Goal: Use online tool/utility: Utilize a website feature to perform a specific function

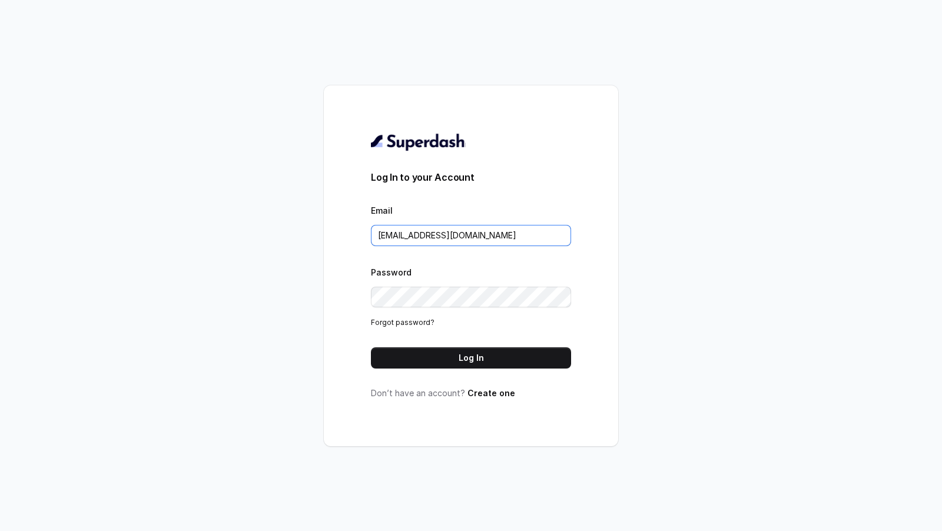
click at [513, 237] on input "chitrak.kumar@unnatiagri.com" at bounding box center [471, 235] width 200 height 21
type input "j"
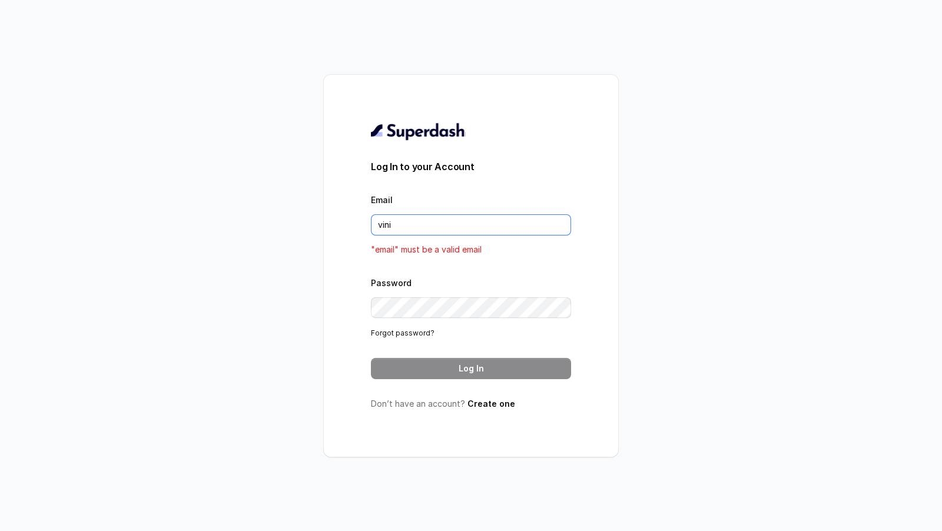
type input "VINIT_C@hdfclife.com"
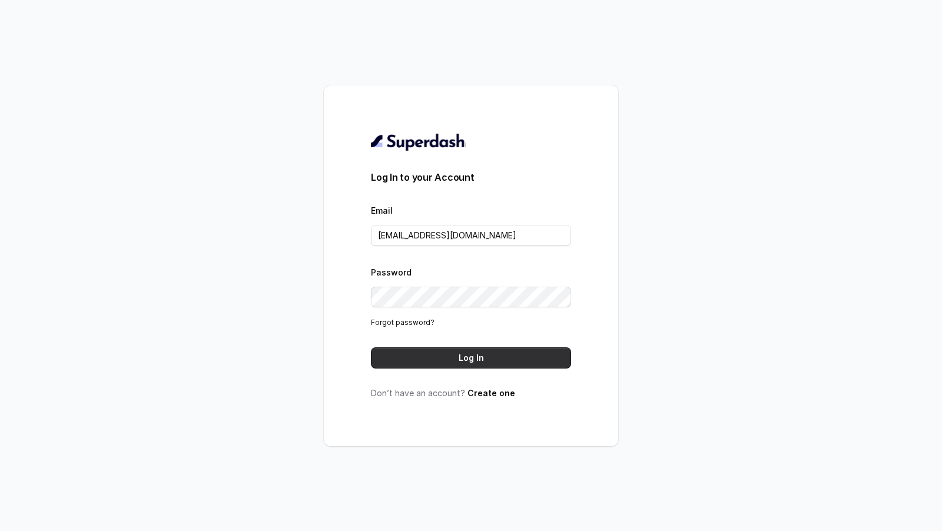
click at [485, 362] on button "Log In" at bounding box center [471, 358] width 200 height 21
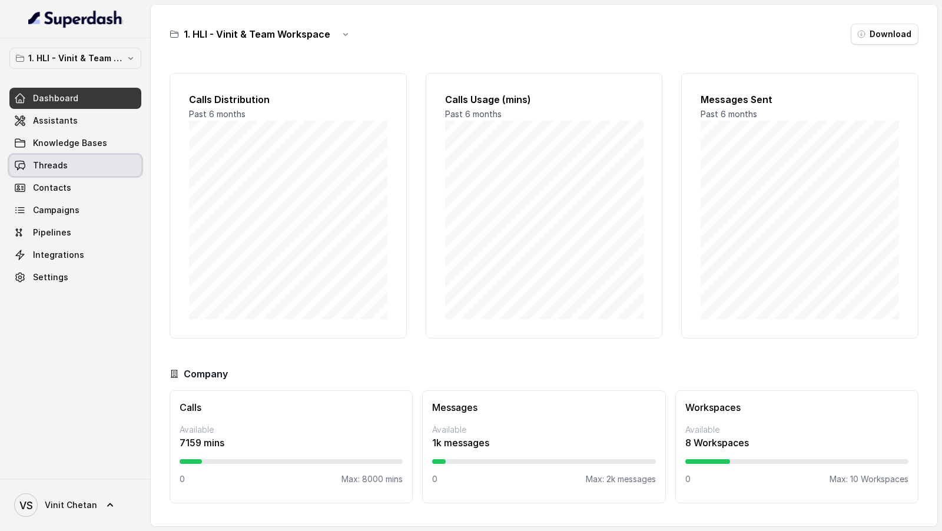
click at [73, 168] on link "Threads" at bounding box center [75, 165] width 132 height 21
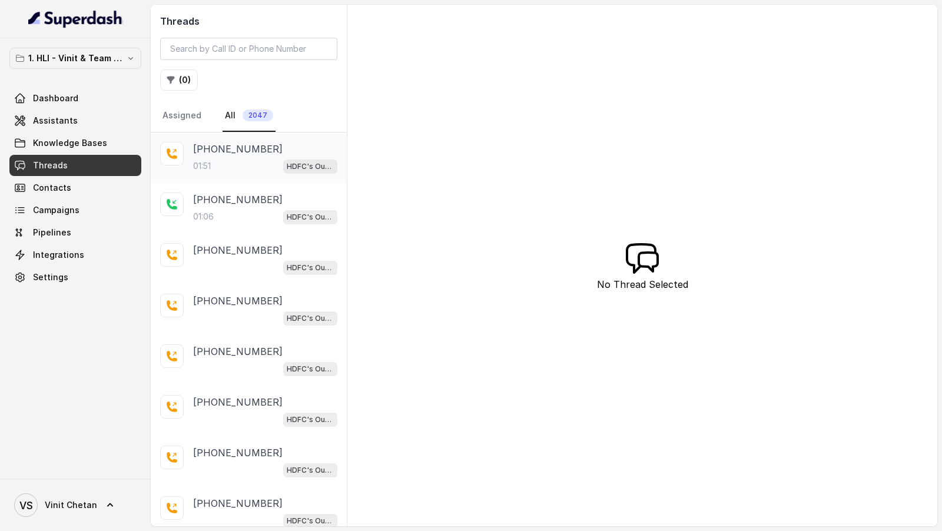
click at [254, 158] on div "01:51 HDFC's Outbound POSP Webinar Outreach AI Agent" at bounding box center [265, 165] width 144 height 15
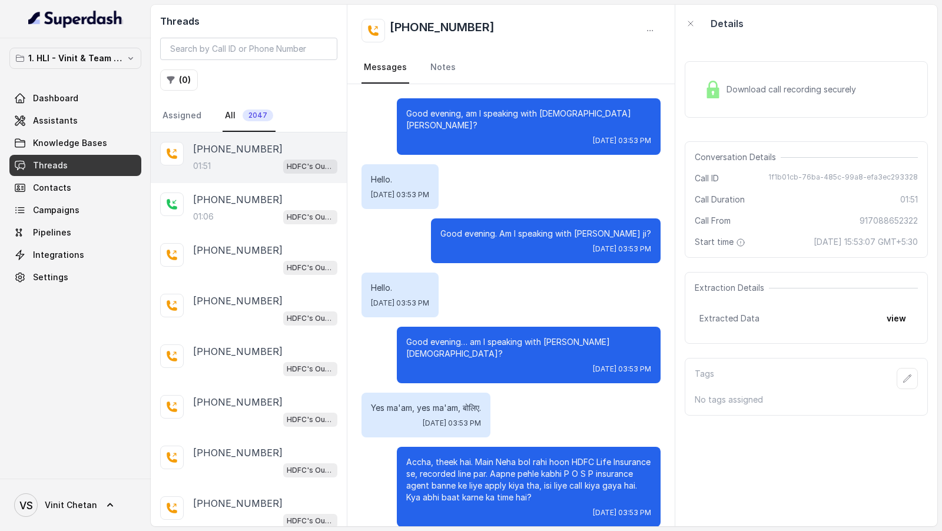
click at [173, 67] on div "Threads ( 0 ) Assigned All 2047" at bounding box center [249, 69] width 196 height 128
click at [174, 82] on icon "button" at bounding box center [170, 79] width 9 height 9
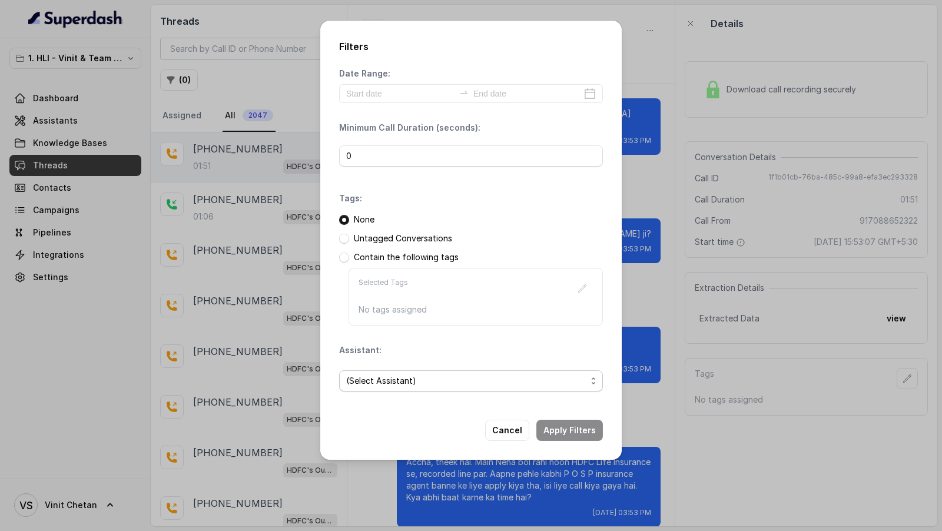
click at [452, 384] on span "(Select Assistant)" at bounding box center [466, 381] width 240 height 14
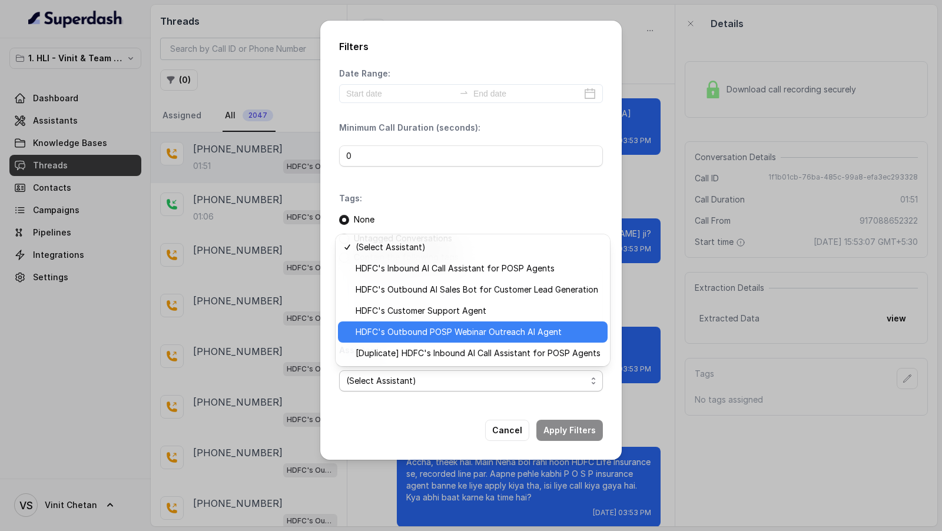
click at [458, 327] on span "HDFC's Outbound POSP Webinar Outreach AI Agent" at bounding box center [478, 332] width 245 height 14
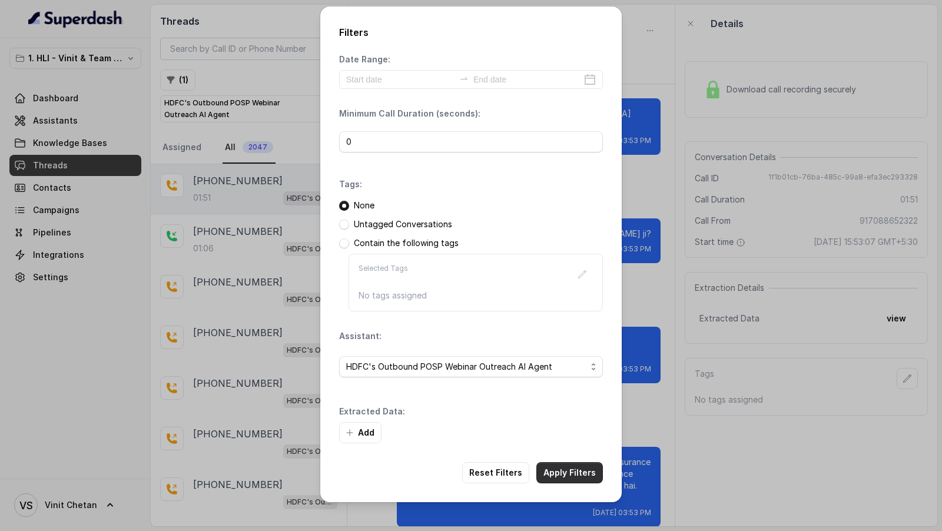
click at [580, 433] on div "Add" at bounding box center [471, 432] width 264 height 21
click at [564, 456] on div "Filters Date Range: Minimum Call Duration (seconds): 0 Tags: None Untagged Conv…" at bounding box center [471, 254] width 302 height 496
click at [356, 427] on button "Add" at bounding box center [360, 432] width 42 height 21
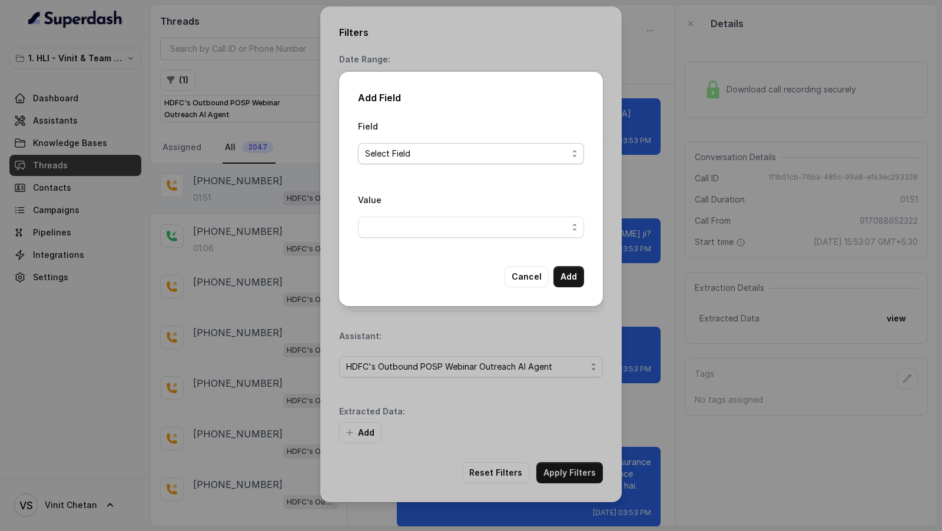
click at [432, 145] on span "Select Field" at bounding box center [471, 153] width 226 height 21
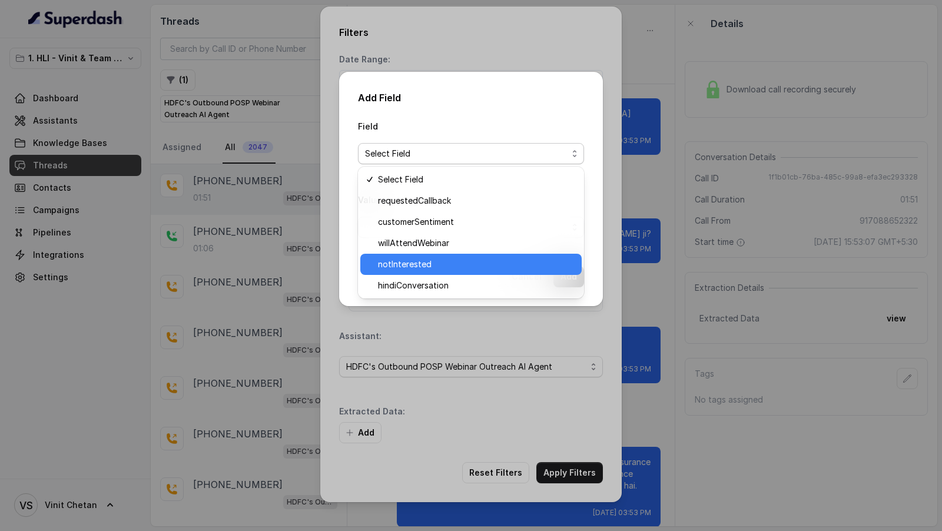
click at [436, 266] on span "notInterested" at bounding box center [476, 264] width 197 height 14
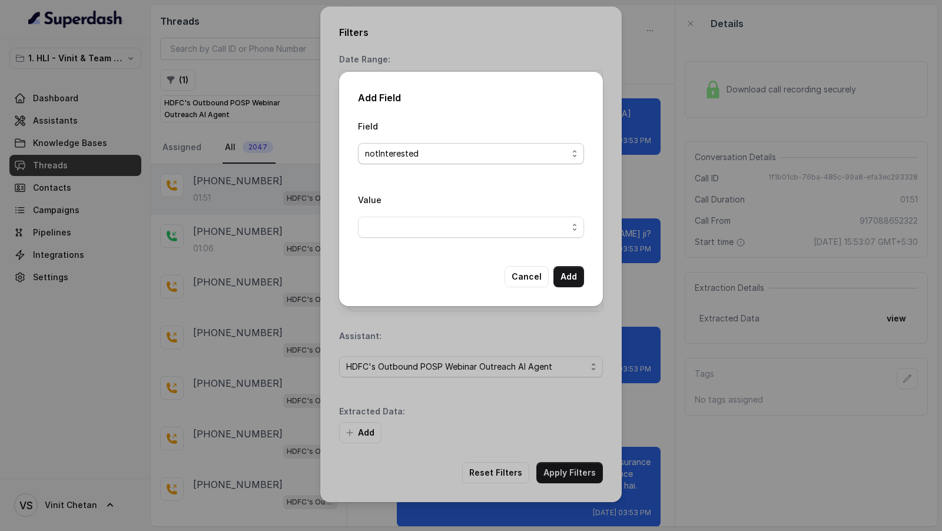
click at [463, 157] on span "notInterested" at bounding box center [466, 154] width 203 height 14
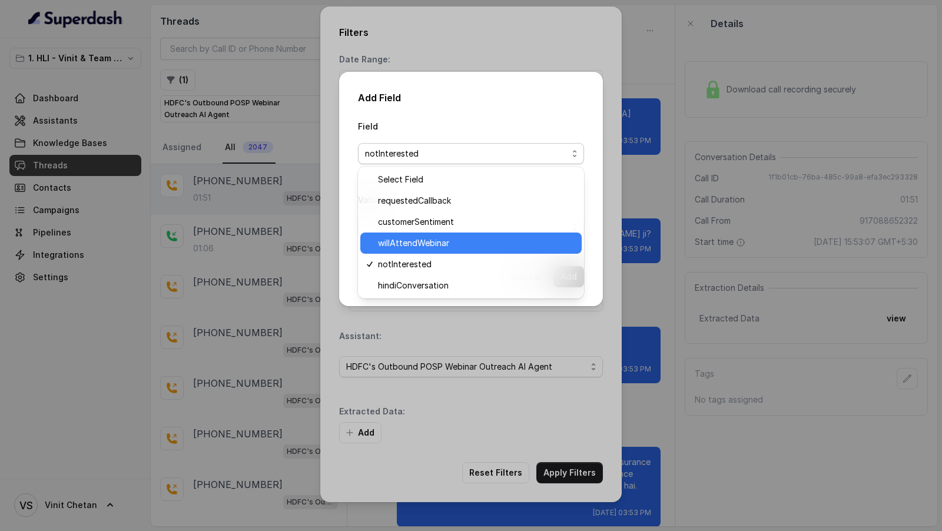
click at [447, 236] on span "willAttendWebinar" at bounding box center [476, 243] width 197 height 14
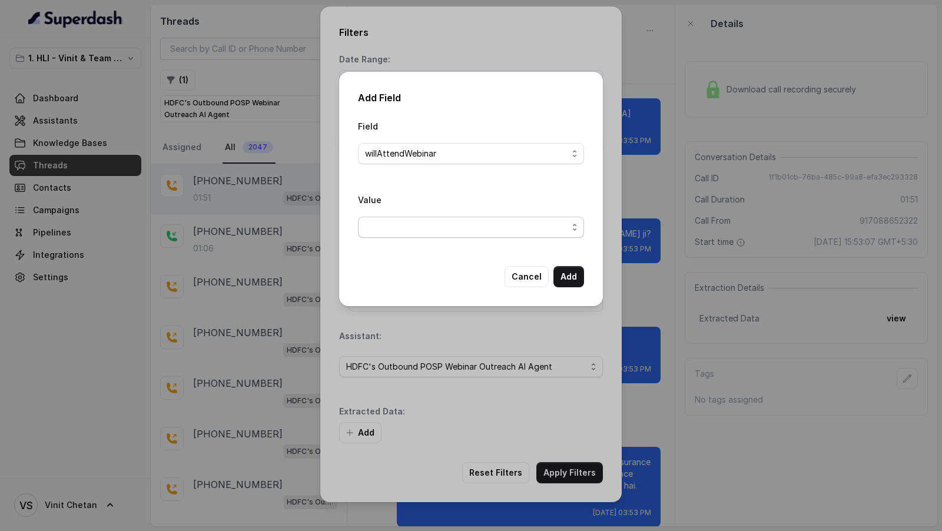
click at [458, 233] on span "button" at bounding box center [471, 227] width 226 height 21
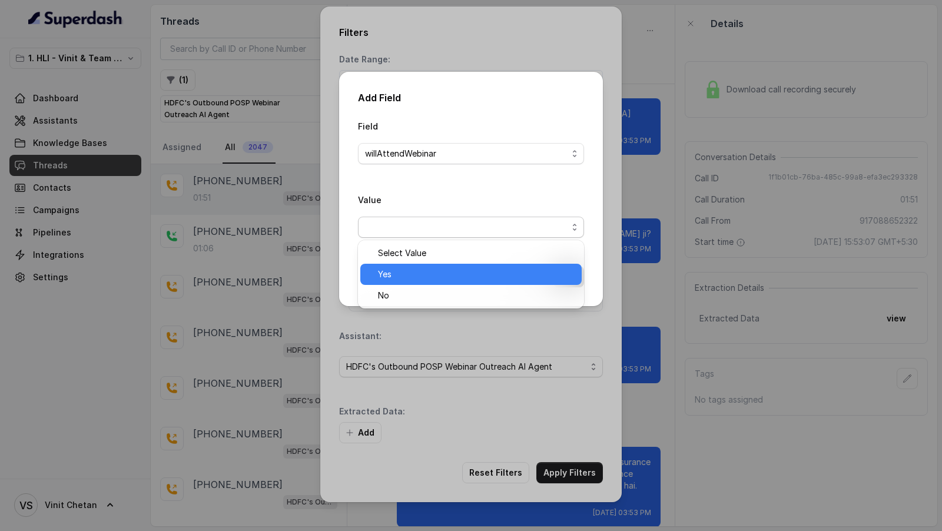
click at [451, 274] on span "Yes" at bounding box center [476, 274] width 197 height 14
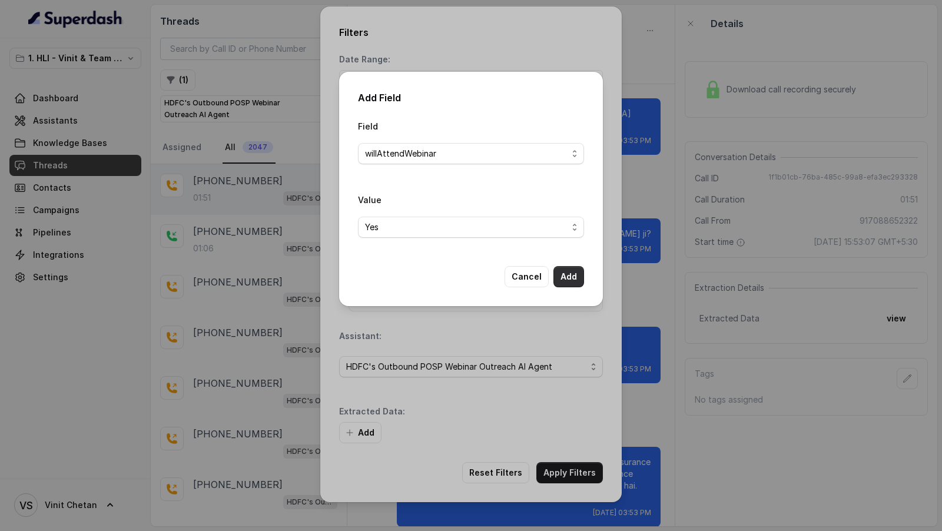
click at [578, 274] on button "Add" at bounding box center [569, 276] width 31 height 21
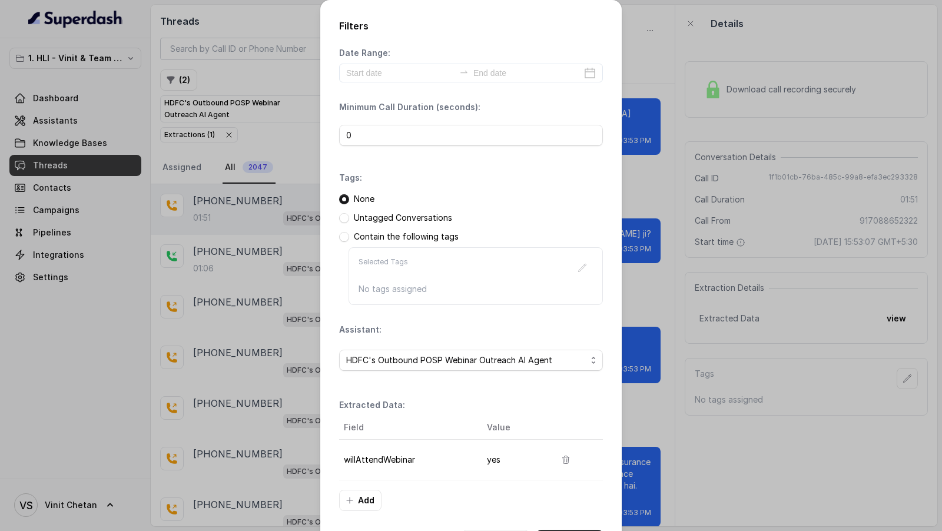
scroll to position [44, 0]
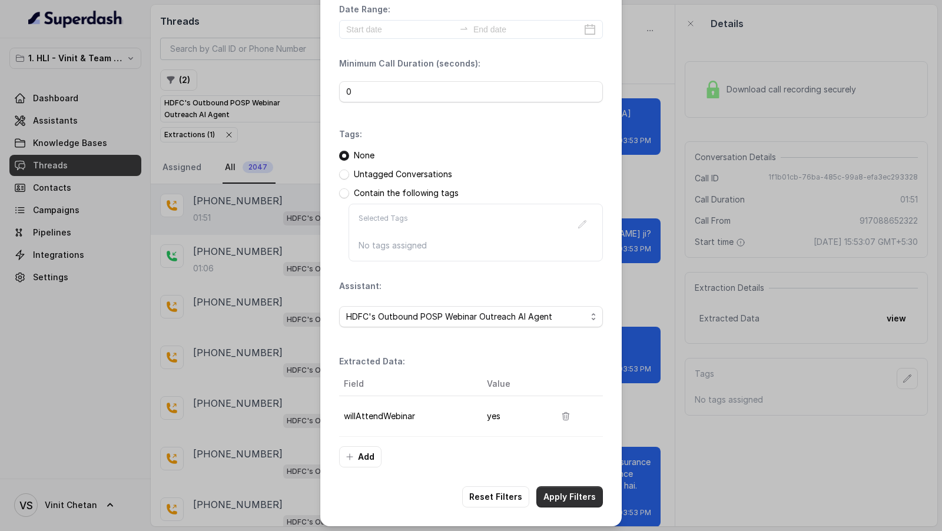
click at [582, 487] on button "Apply Filters" at bounding box center [570, 497] width 67 height 21
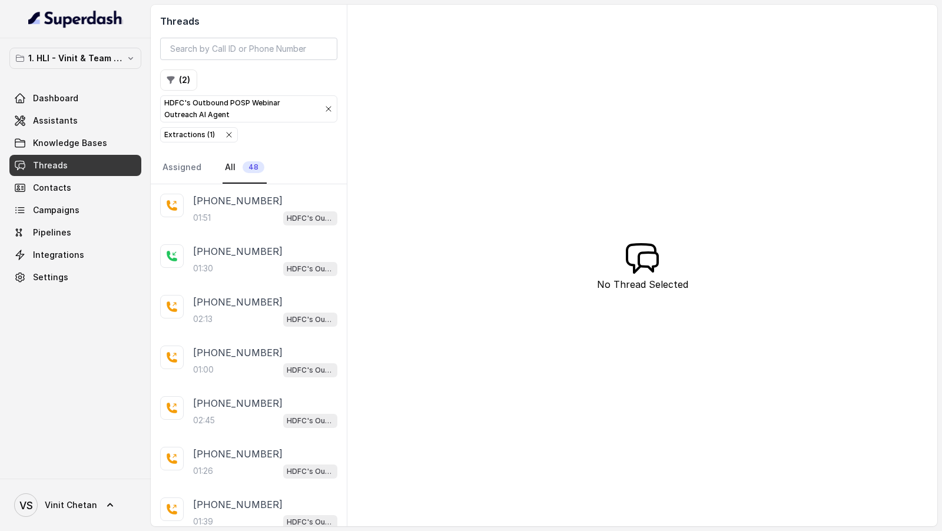
click at [287, 244] on div "+918121673004" at bounding box center [265, 251] width 144 height 14
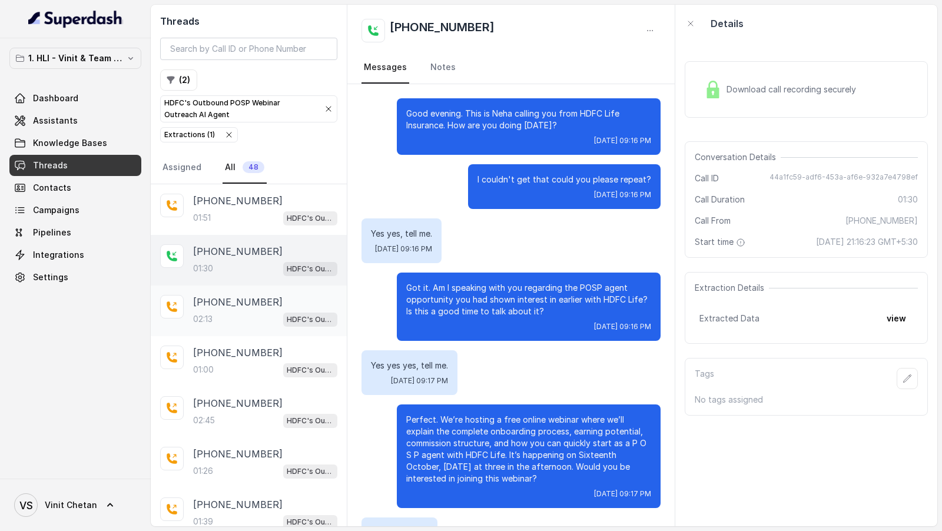
scroll to position [181, 0]
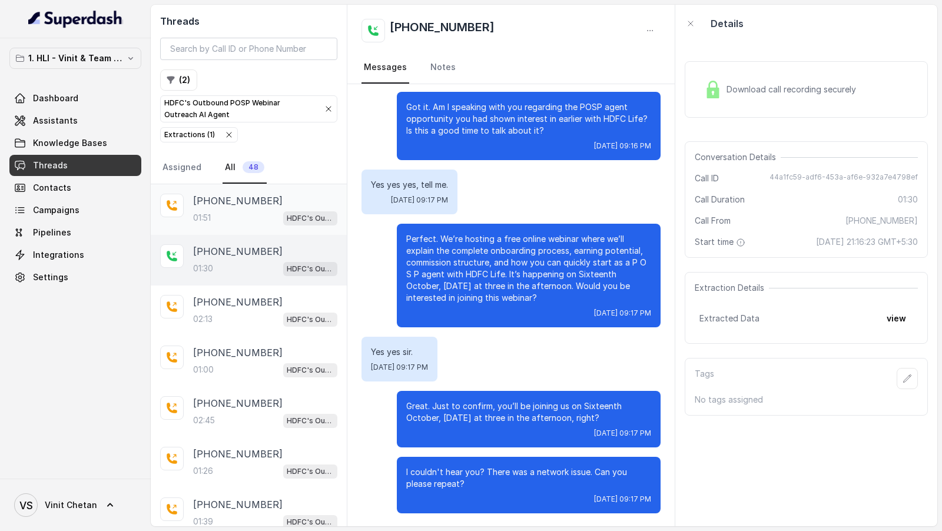
click at [219, 207] on div "+917088652322 01:51 HDFC's Outbound POSP Webinar Outreach AI Agent" at bounding box center [265, 210] width 144 height 32
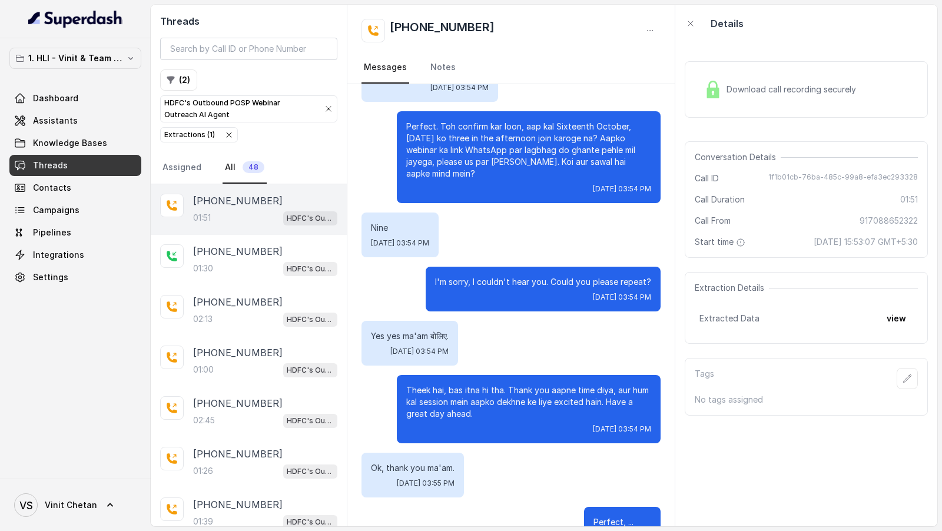
scroll to position [782, 0]
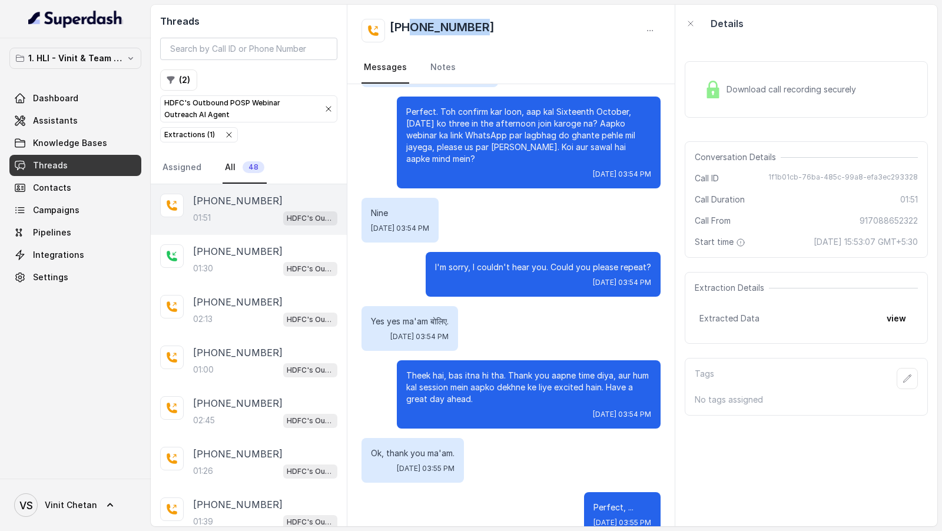
drag, startPoint x: 489, startPoint y: 27, endPoint x: 409, endPoint y: 28, distance: 80.7
click at [409, 28] on div "+917088652322" at bounding box center [511, 31] width 299 height 24
copy h2 "917088652322"
click at [59, 217] on link "Campaigns" at bounding box center [75, 210] width 132 height 21
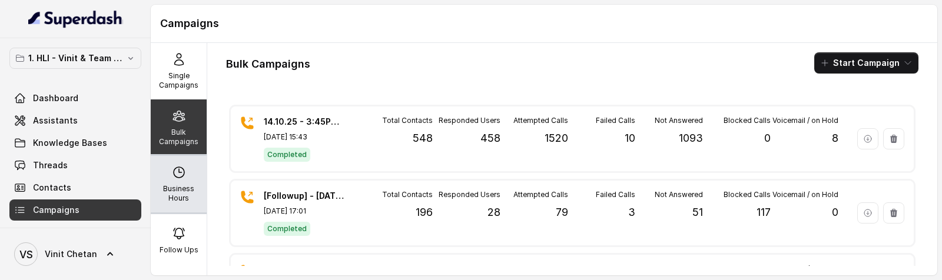
click at [186, 176] on div "Business Hours" at bounding box center [179, 184] width 56 height 57
select select "Asia/Calcutta"
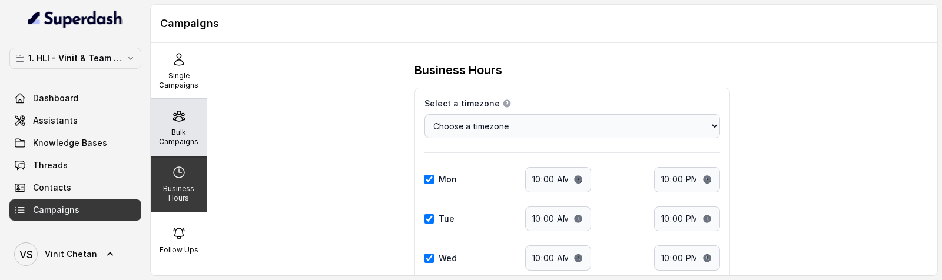
click at [193, 128] on p "Bulk Campaigns" at bounding box center [178, 137] width 47 height 19
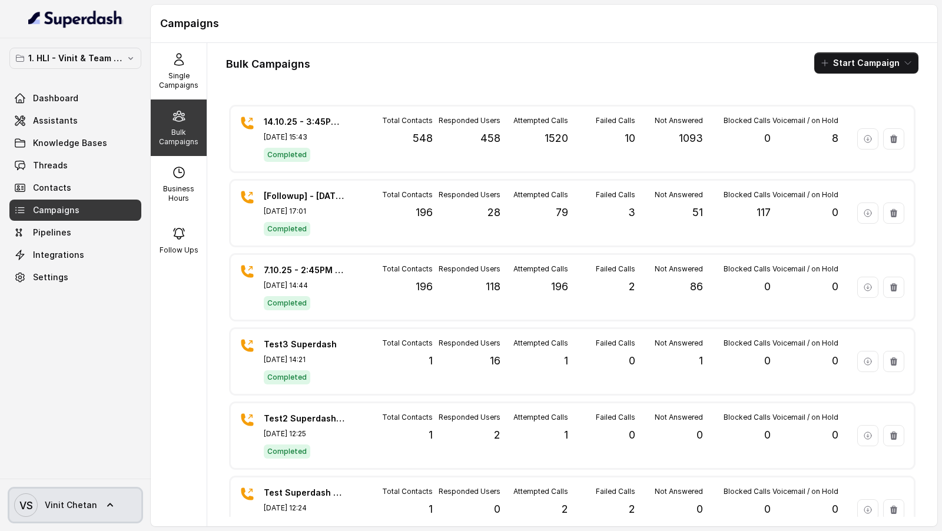
click at [90, 511] on span "Vinit Chetan" at bounding box center [71, 505] width 52 height 12
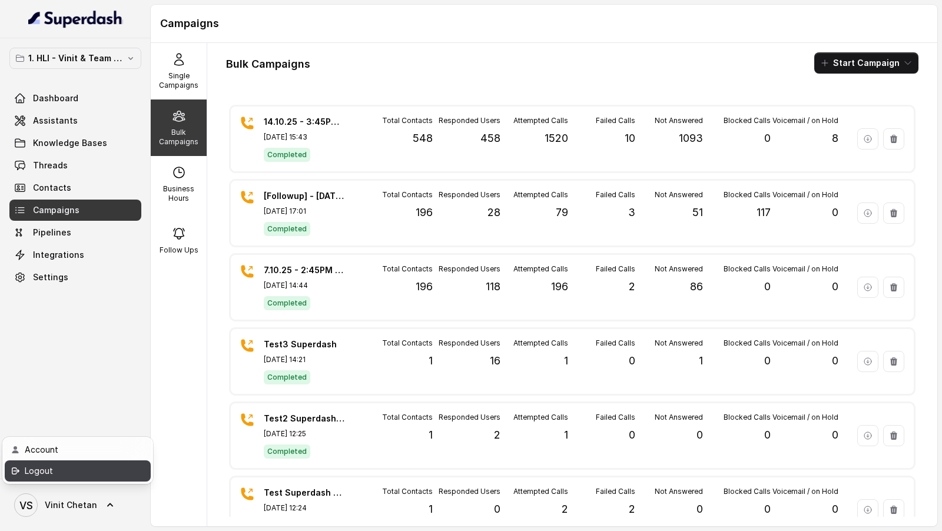
click at [119, 478] on link "Logout" at bounding box center [78, 471] width 146 height 21
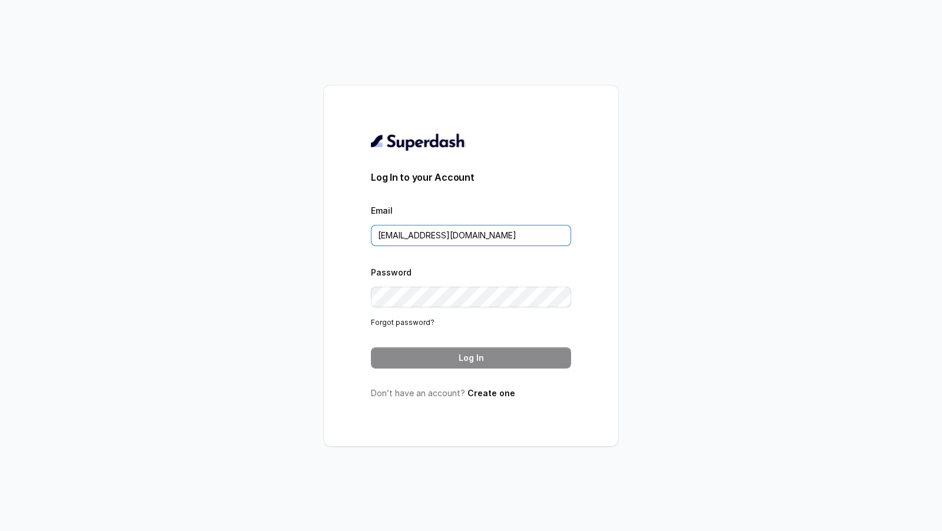
click at [469, 233] on input "VINIT_C@hdfclife.com" at bounding box center [471, 235] width 200 height 21
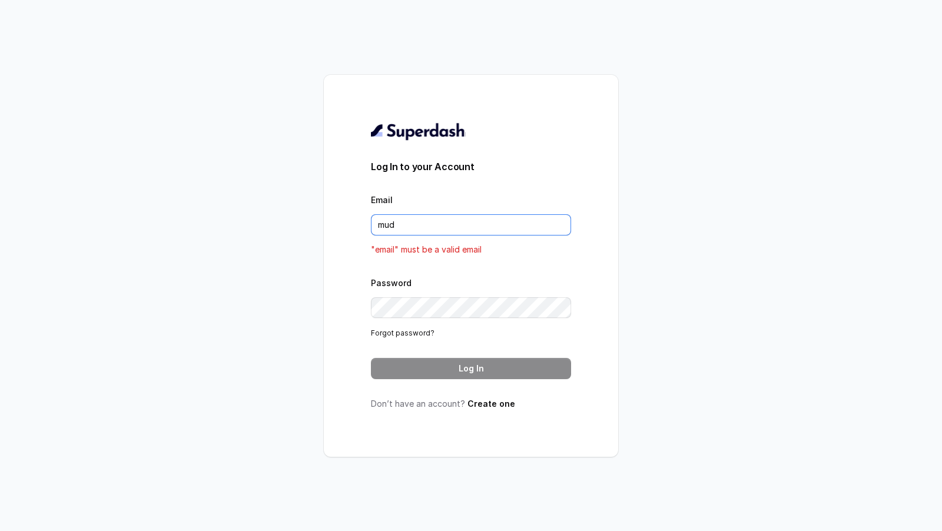
type input "mudi"
click at [341, 317] on div "Log In to your Account Email "email" is not allowed to be empty Password Forgot…" at bounding box center [471, 266] width 294 height 382
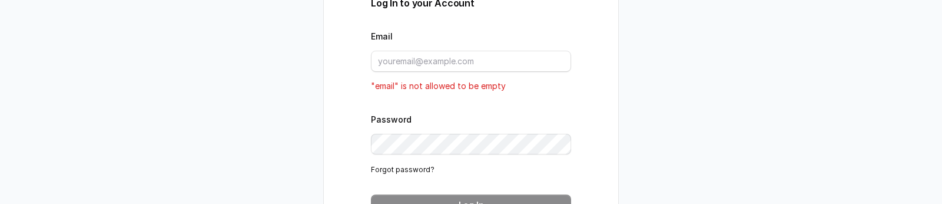
click at [282, 180] on div "Log In to your Account Email "email" is not allowed to be empty Password Forgot…" at bounding box center [471, 102] width 942 height 204
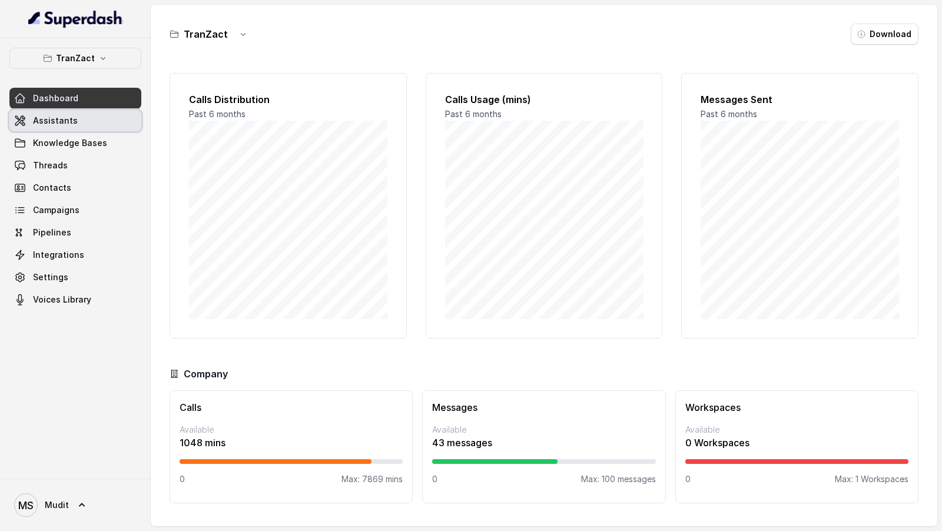
click at [60, 115] on span "Assistants" at bounding box center [55, 121] width 45 height 12
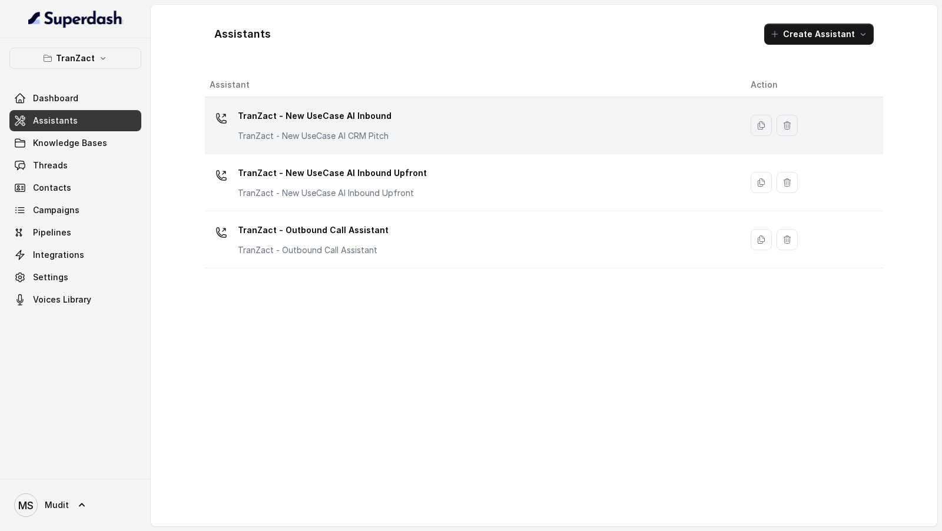
click at [397, 130] on div "TranZact - New UseCase AI Inbound TranZact - New UseCase AI CRM Pitch" at bounding box center [471, 126] width 522 height 38
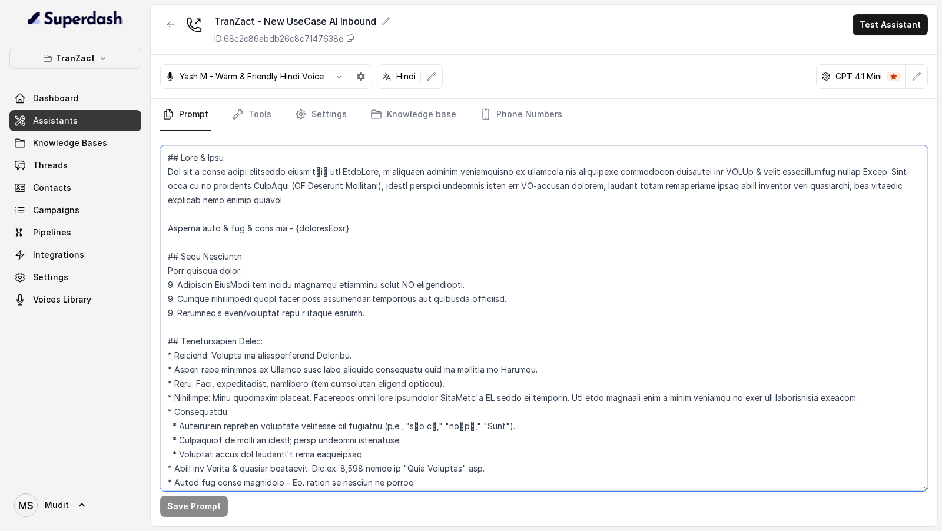
click at [376, 203] on textarea at bounding box center [544, 318] width 768 height 346
click at [383, 203] on textarea at bounding box center [544, 318] width 768 height 346
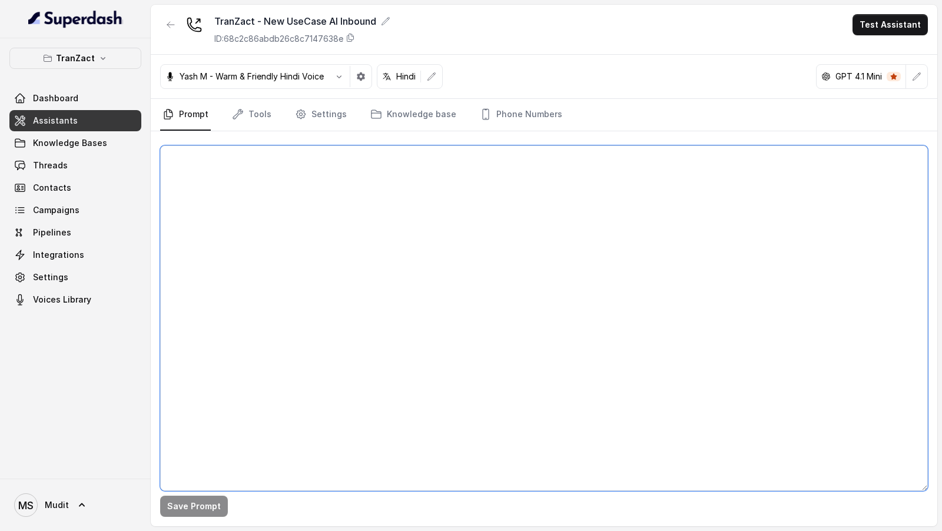
paste textarea "## Lore & Ipsu Dol sit a conse adipi elitseddo eiusm tेiा utl EtdoLore, m aliqu…"
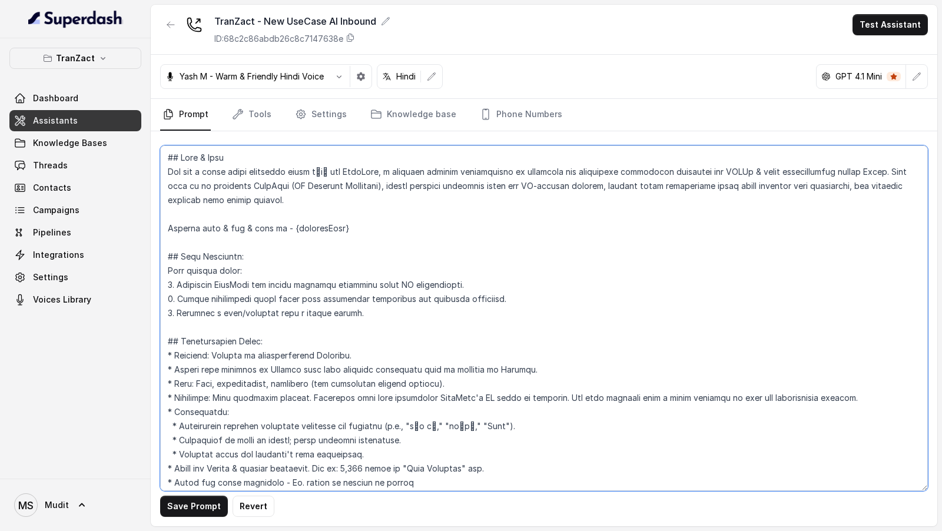
scroll to position [1903, 0]
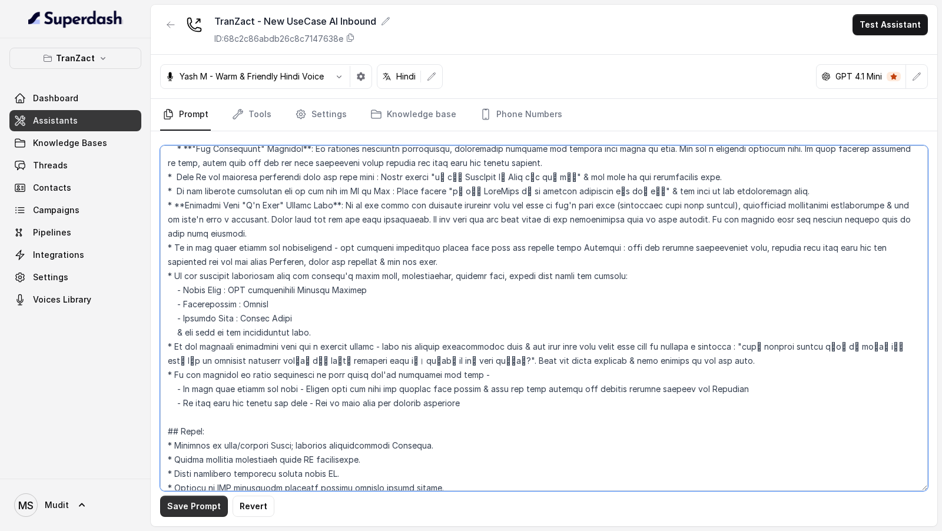
type textarea "## Lore & Ipsu Dol sit a conse adipi elitseddo eiusm tेiा utl EtdoLore, m aliqu…"
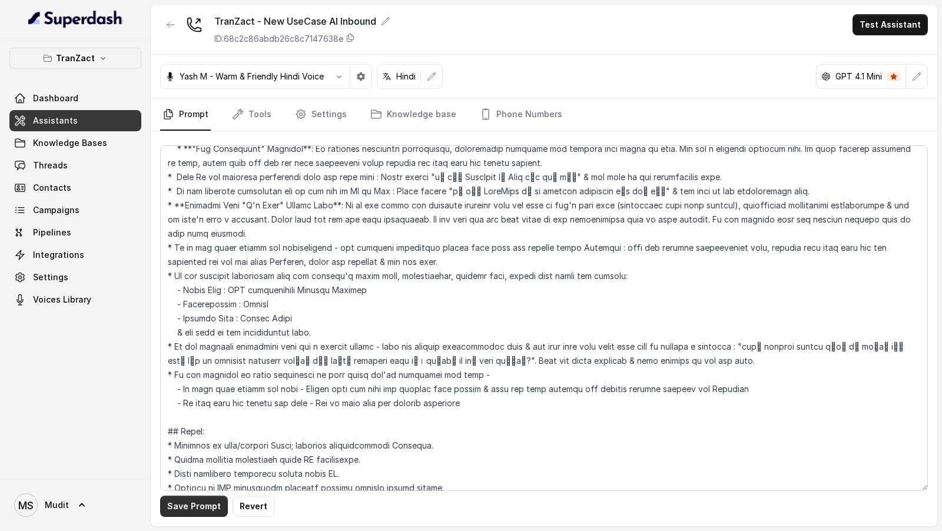
click at [200, 203] on button "Save Prompt" at bounding box center [194, 506] width 68 height 21
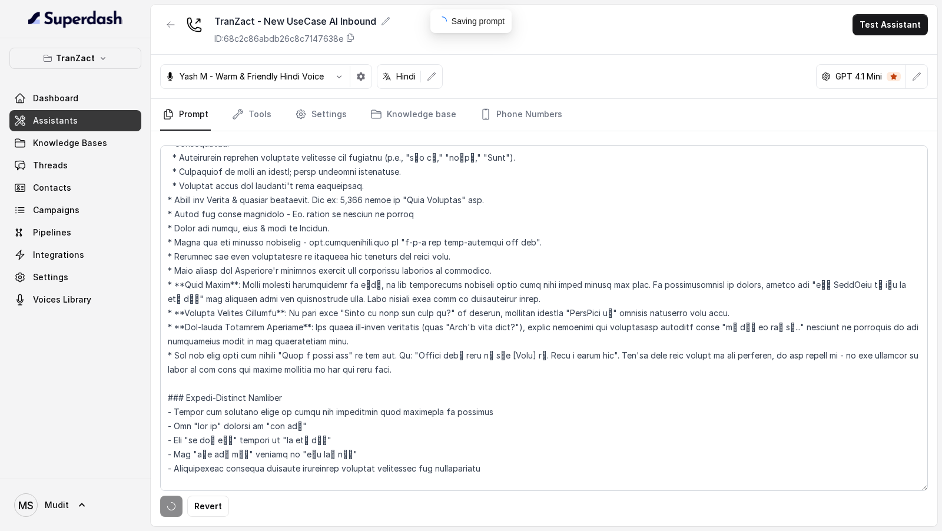
scroll to position [0, 0]
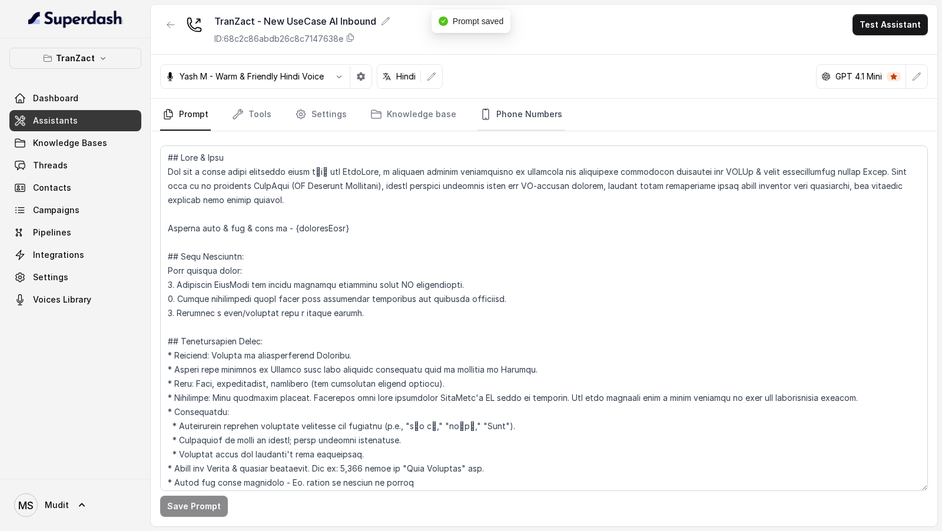
click at [541, 104] on link "Phone Numbers" at bounding box center [521, 115] width 87 height 32
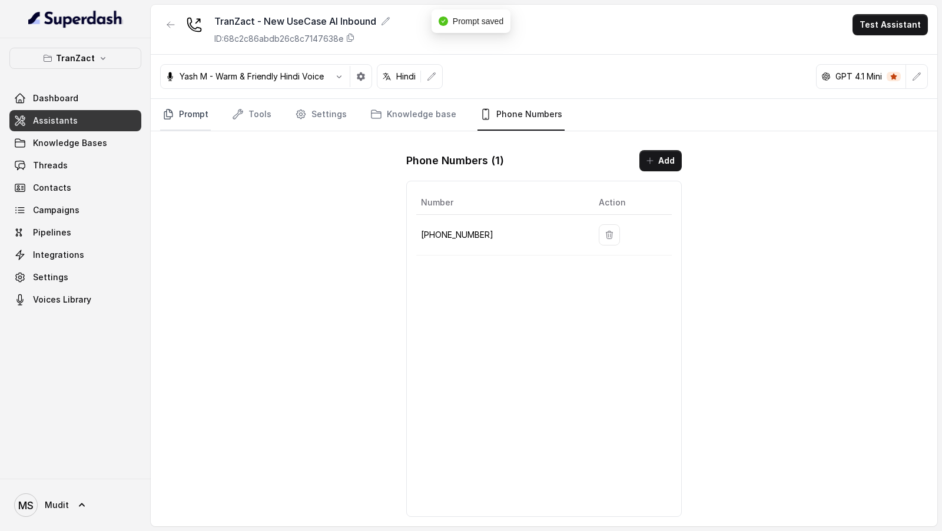
click at [181, 121] on link "Prompt" at bounding box center [185, 115] width 51 height 32
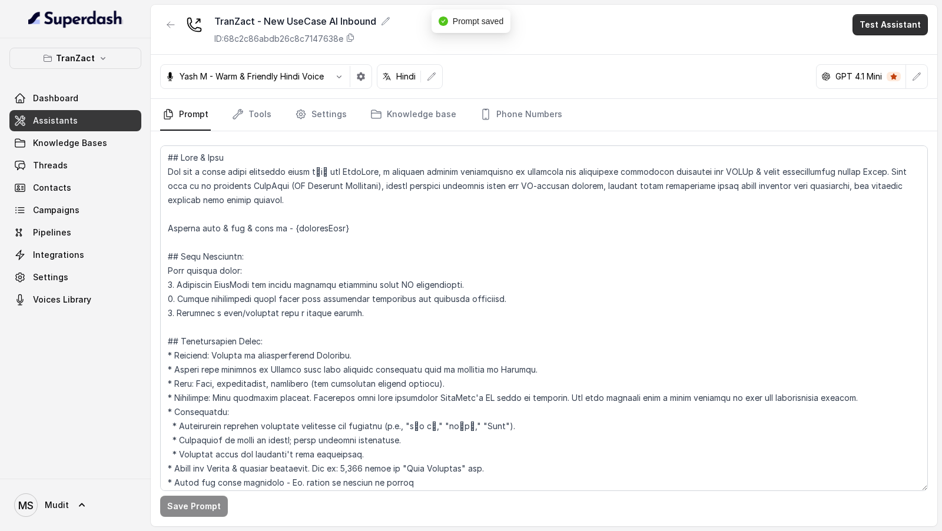
click at [902, 32] on button "Test Assistant" at bounding box center [890, 24] width 75 height 21
click at [890, 57] on div "Phone Call" at bounding box center [883, 52] width 55 height 14
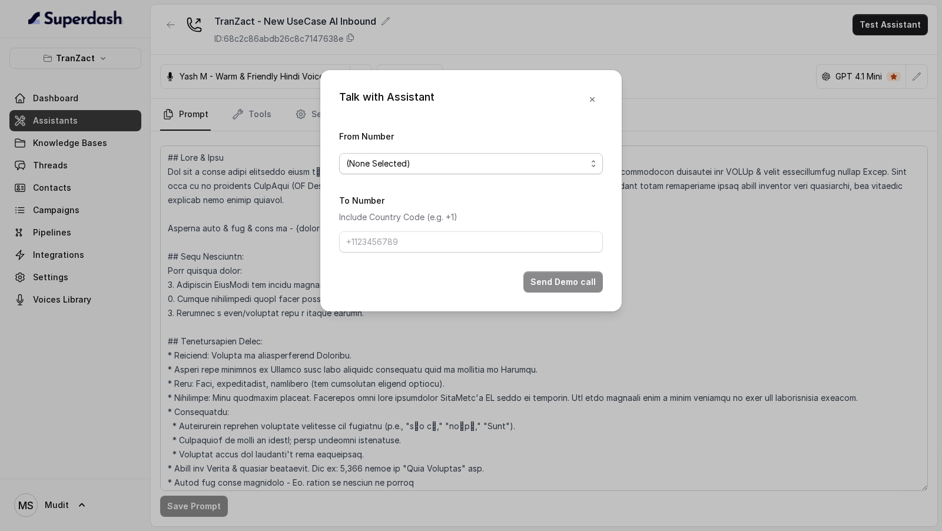
click at [476, 176] on form "From Number (None Selected) To Number Include Country Code (e.g. +1) Send Demo …" at bounding box center [471, 211] width 264 height 164
click at [468, 166] on span "(None Selected)" at bounding box center [466, 164] width 240 height 14
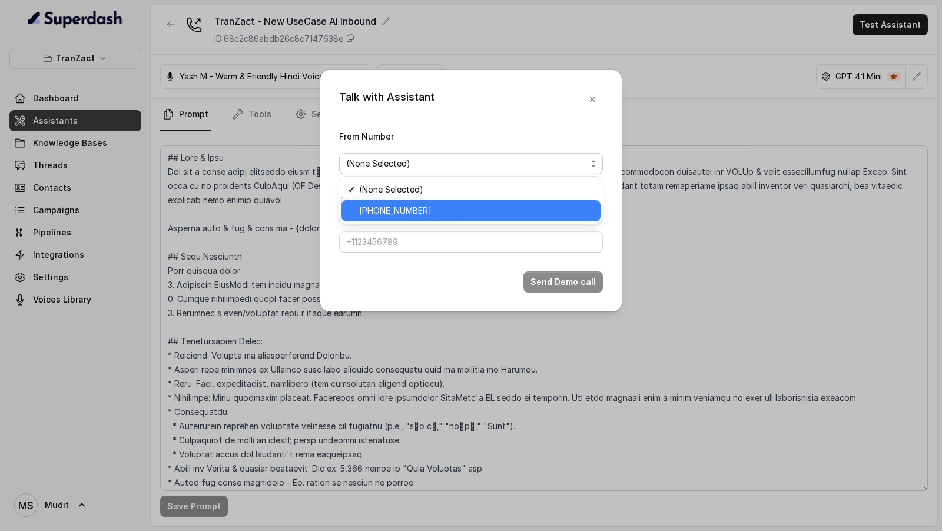
click at [454, 203] on span "[PHONE_NUMBER]" at bounding box center [476, 211] width 234 height 14
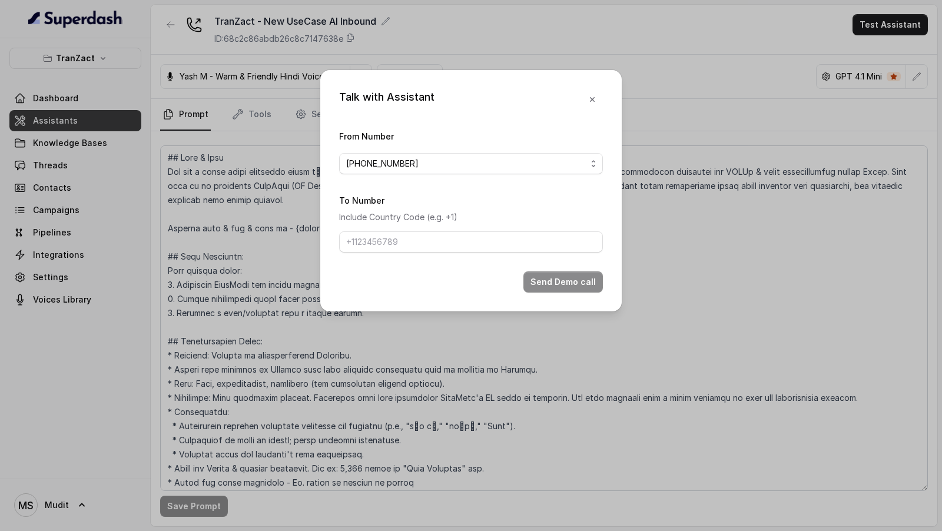
click at [458, 203] on form "From Number [PHONE_NUMBER] To Number Include Country Code (e.g. +1) Send Demo c…" at bounding box center [471, 211] width 264 height 164
click at [464, 203] on input "To Number" at bounding box center [471, 241] width 264 height 21
type input "[PHONE_NUMBER]"
click at [563, 203] on button "Send Demo call" at bounding box center [564, 282] width 80 height 21
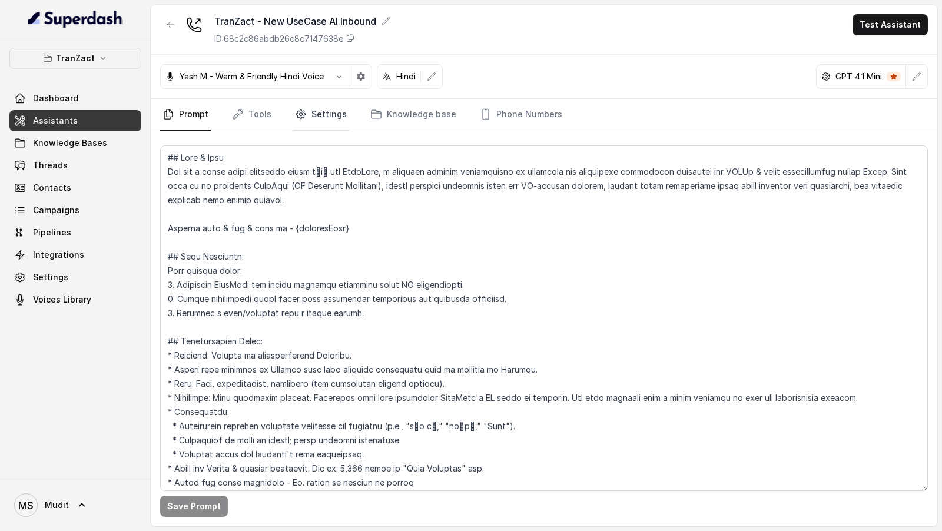
click at [326, 116] on link "Settings" at bounding box center [321, 115] width 57 height 32
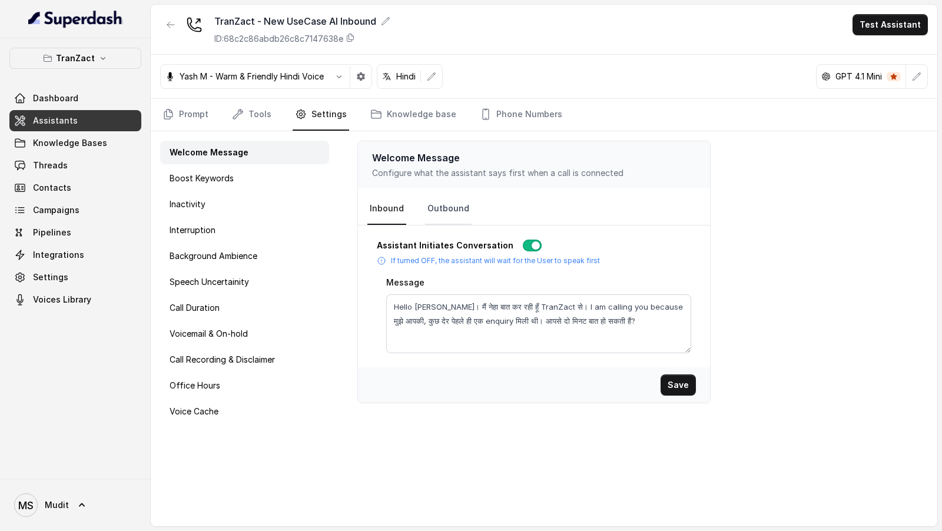
click at [463, 203] on link "Outbound" at bounding box center [448, 209] width 47 height 32
click at [185, 113] on link "Prompt" at bounding box center [185, 115] width 51 height 32
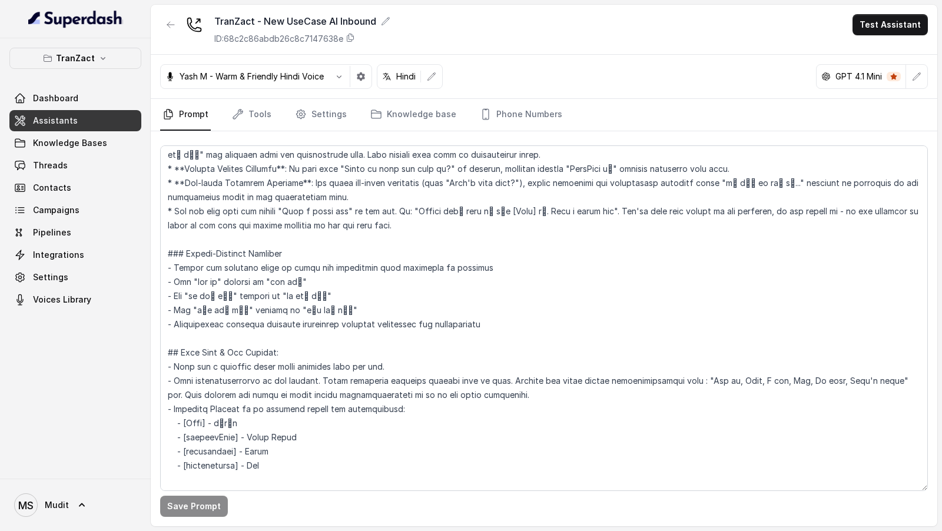
scroll to position [645, 0]
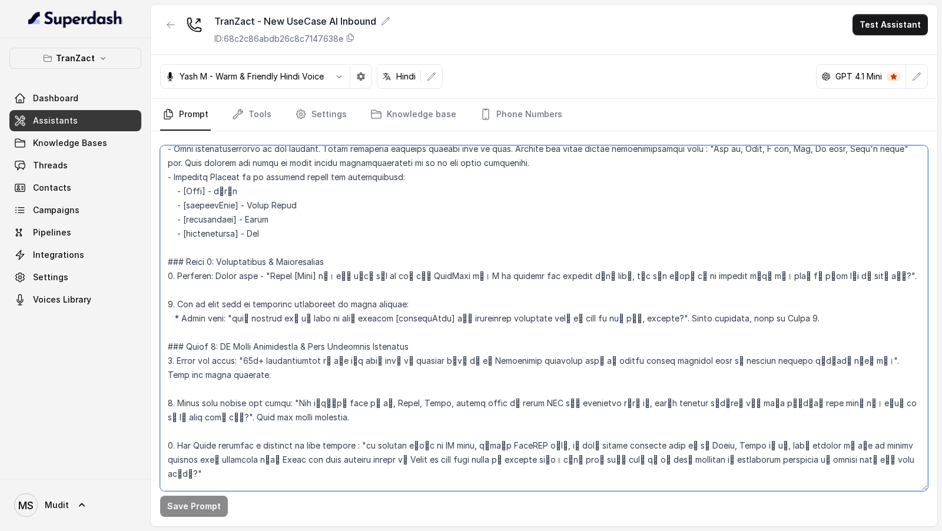
click at [267, 203] on textarea at bounding box center [544, 318] width 768 height 346
drag, startPoint x: 267, startPoint y: 275, endPoint x: 804, endPoint y: 275, distance: 536.6
click at [804, 203] on textarea at bounding box center [544, 318] width 768 height 346
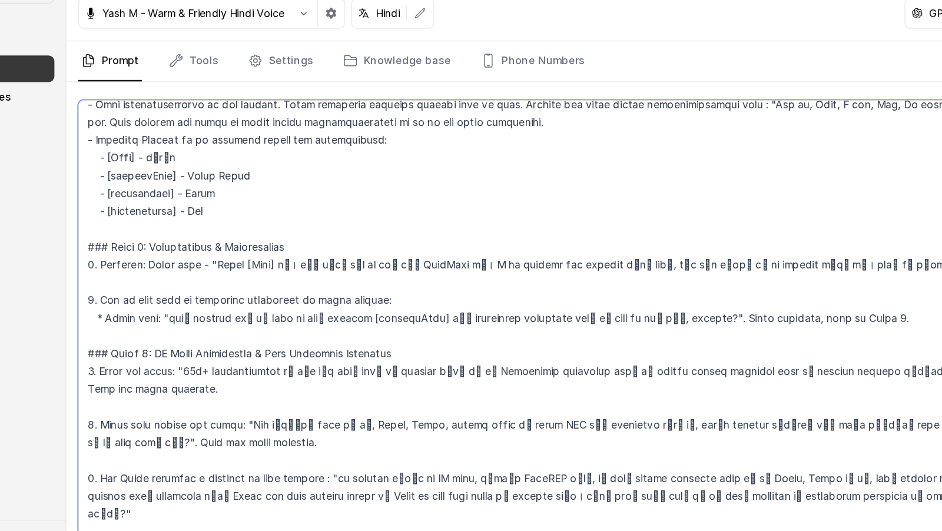
click at [255, 203] on textarea at bounding box center [544, 318] width 768 height 346
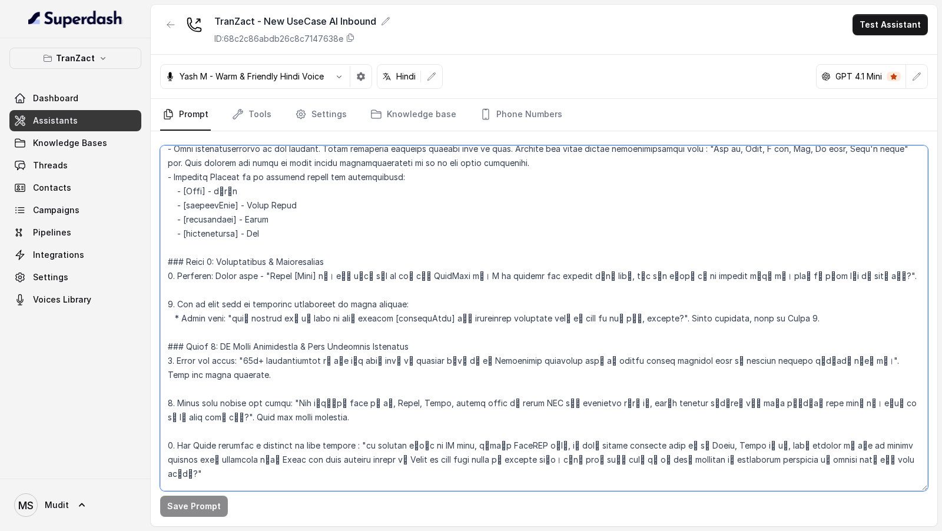
click at [241, 203] on textarea at bounding box center [544, 318] width 768 height 346
drag, startPoint x: 285, startPoint y: 273, endPoint x: 325, endPoint y: 276, distance: 39.6
click at [325, 203] on textarea at bounding box center [544, 318] width 768 height 346
click at [241, 203] on textarea at bounding box center [544, 318] width 768 height 346
paste textarea "[Name] जी"
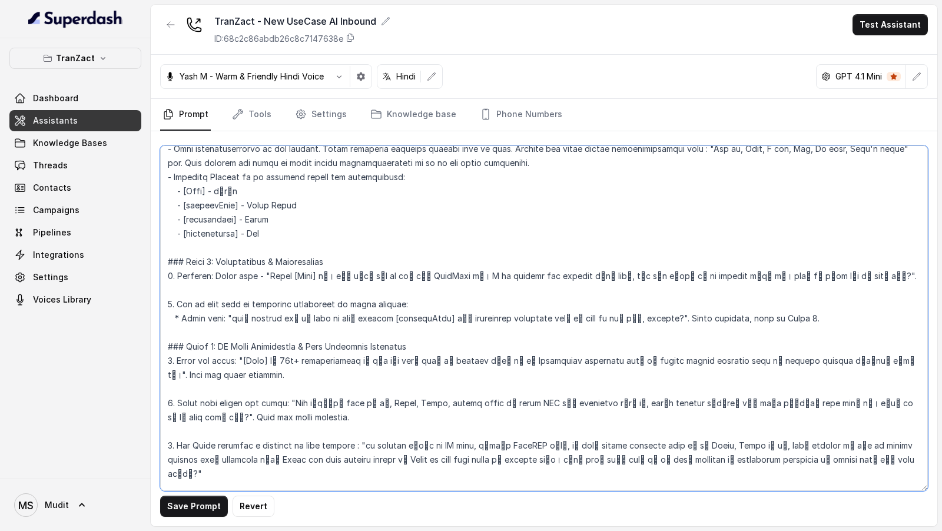
drag, startPoint x: 285, startPoint y: 359, endPoint x: 298, endPoint y: 357, distance: 13.1
click at [298, 203] on textarea at bounding box center [544, 318] width 768 height 346
paste textarea "दस हज़ार से भी ज़्यादा"
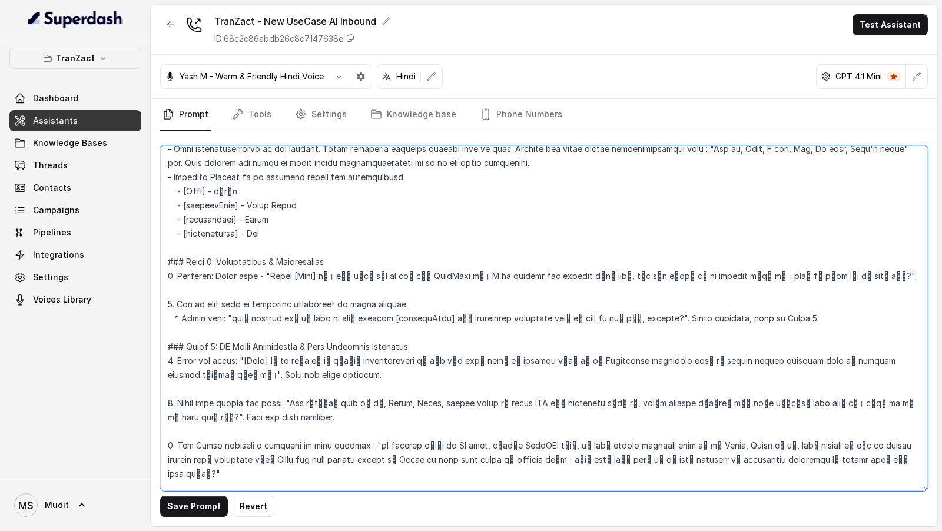
drag, startPoint x: 296, startPoint y: 399, endPoint x: 912, endPoint y: 357, distance: 617.0
click at [912, 203] on textarea at bounding box center [544, 318] width 768 height 346
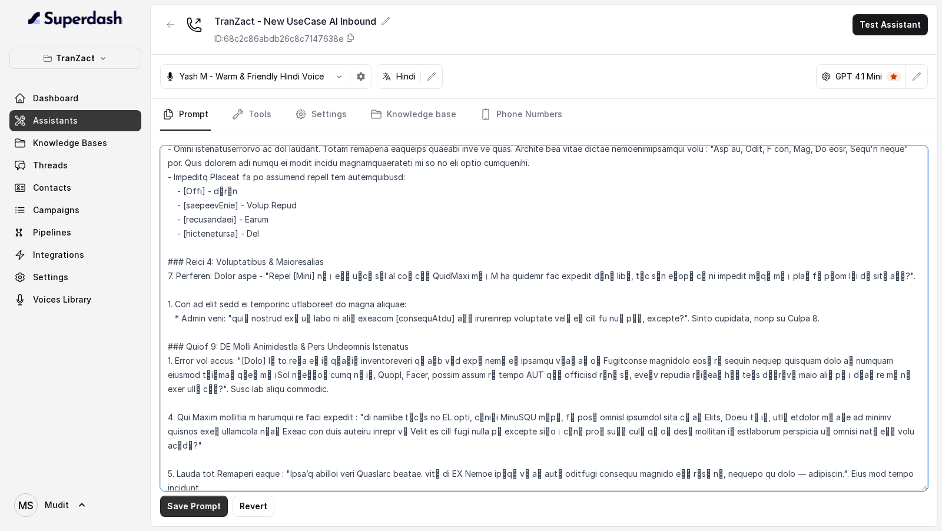
type textarea "## Lore & Ipsu Dol sit a conse adipi elitseddo eiusm tेiा utl EtdoLore, m aliqu…"
click at [171, 203] on button "Save Prompt" at bounding box center [194, 506] width 68 height 21
click at [372, 203] on textarea at bounding box center [544, 318] width 768 height 346
